Goal: Transaction & Acquisition: Purchase product/service

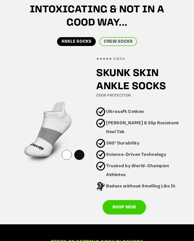
scroll to position [266, 0]
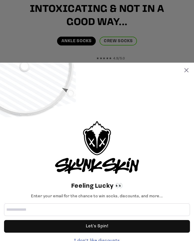
click at [188, 72] on icon at bounding box center [187, 70] width 4 height 4
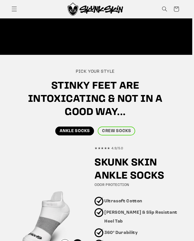
scroll to position [0, 2]
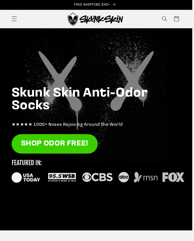
click at [76, 144] on link "SHOP ODOR FREE!" at bounding box center [55, 143] width 86 height 19
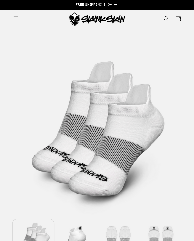
click at [15, 16] on span "Menu" at bounding box center [16, 19] width 12 height 12
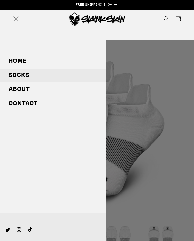
click at [24, 74] on link "Socks" at bounding box center [53, 76] width 106 height 14
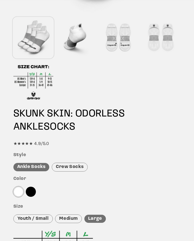
scroll to position [203, 0]
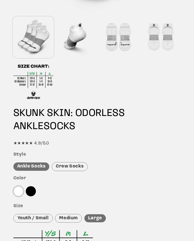
click at [78, 167] on div "Crew Socks" at bounding box center [70, 166] width 36 height 9
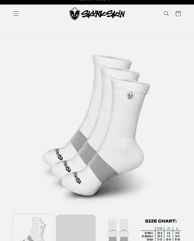
scroll to position [0, 0]
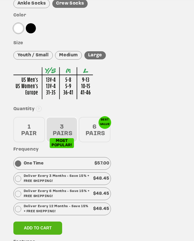
click at [31, 130] on div "1 PAIR" at bounding box center [29, 129] width 32 height 25
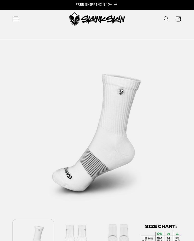
click at [14, 18] on icon "Menu" at bounding box center [15, 18] width 5 height 5
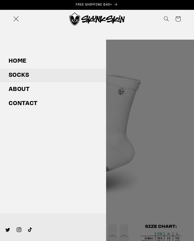
click at [22, 25] on summary "Menu" at bounding box center [16, 19] width 12 height 12
